Goal: Transaction & Acquisition: Download file/media

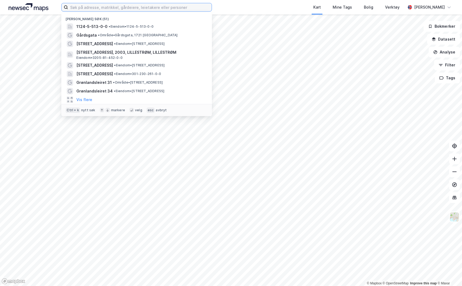
click at [109, 9] on input at bounding box center [140, 7] width 144 height 8
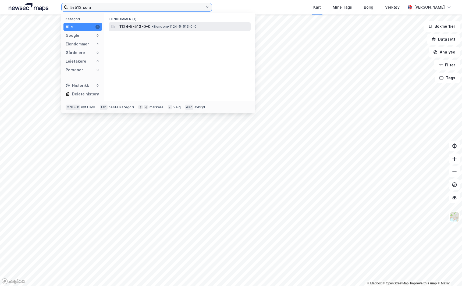
type input "5/513 sola"
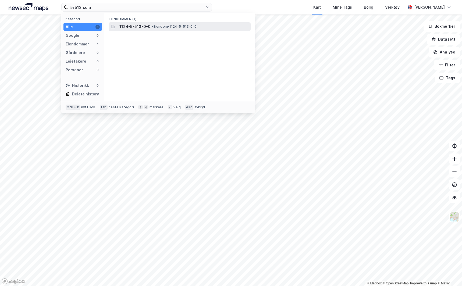
click at [194, 25] on span "• Eiendom • 1124-5-513-0-0" at bounding box center [174, 26] width 45 height 4
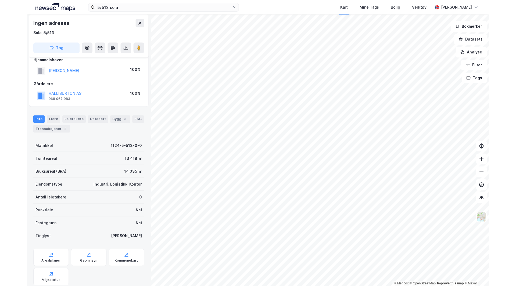
scroll to position [50, 0]
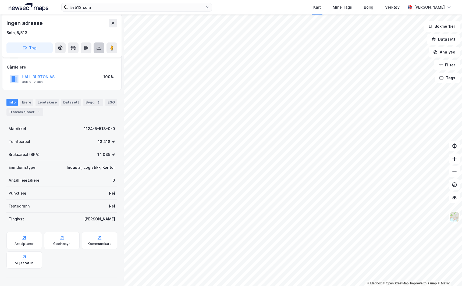
click at [100, 49] on icon at bounding box center [98, 47] width 5 height 5
click at [92, 65] on div "Last ned matrikkelrapport" at bounding box center [79, 67] width 44 height 4
click at [456, 159] on icon at bounding box center [454, 158] width 5 height 5
click at [456, 160] on icon at bounding box center [454, 158] width 5 height 5
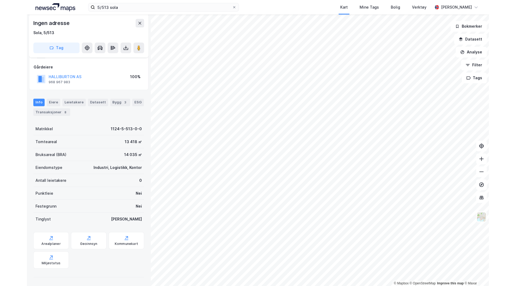
scroll to position [50, 0]
